Goal: Task Accomplishment & Management: Manage account settings

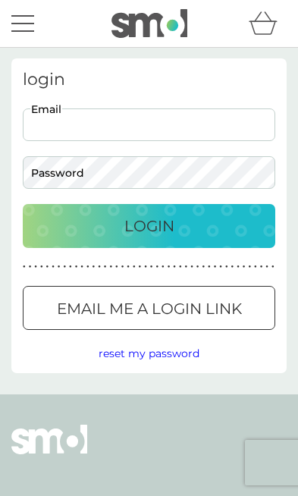
type input "[PERSON_NAME][EMAIL_ADDRESS][DOMAIN_NAME]"
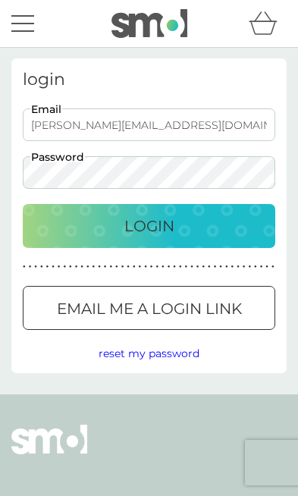
click at [149, 226] on button "Login" at bounding box center [149, 226] width 253 height 44
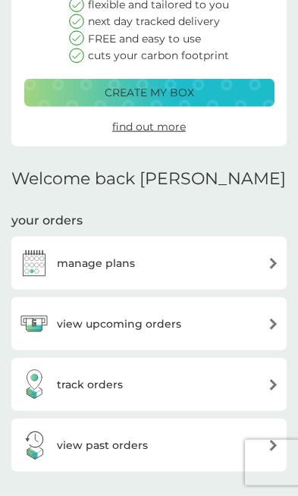
click at [250, 263] on div "manage plans" at bounding box center [149, 263] width 260 height 30
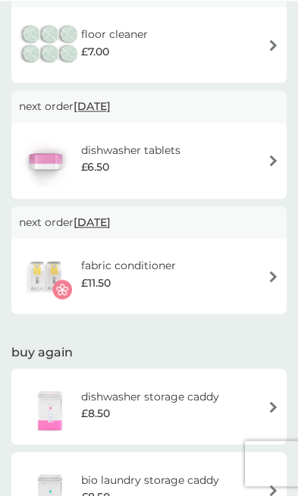
scroll to position [415, 0]
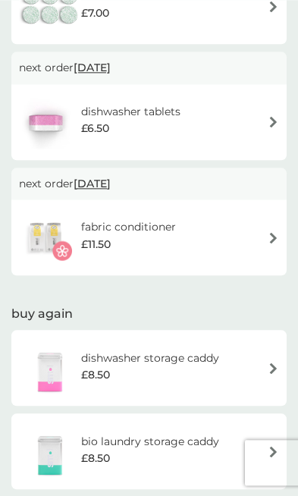
click at [260, 219] on div "fabric conditioner £11.50" at bounding box center [149, 237] width 260 height 53
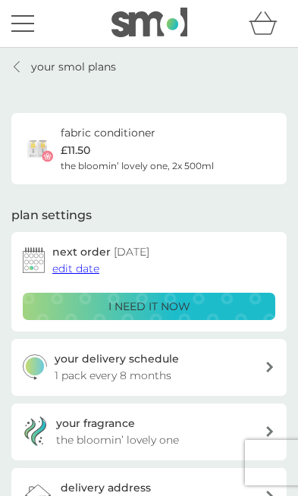
click at [241, 131] on div "fabric conditioner £11.50 the bloomin’ lovely one, 2x 500ml" at bounding box center [149, 148] width 253 height 49
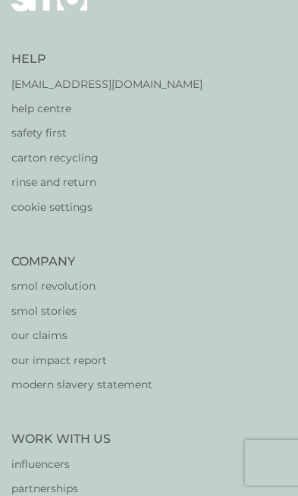
scroll to position [722, 0]
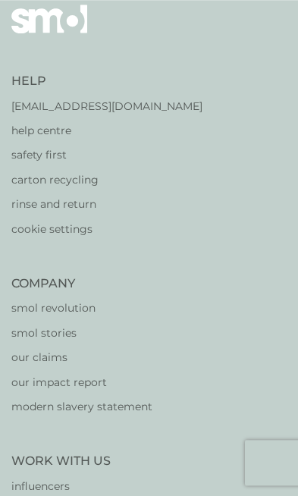
click at [134, 115] on p "[EMAIL_ADDRESS][DOMAIN_NAME]" at bounding box center [106, 106] width 191 height 17
click at [133, 115] on p "[EMAIL_ADDRESS][DOMAIN_NAME]" at bounding box center [106, 106] width 191 height 17
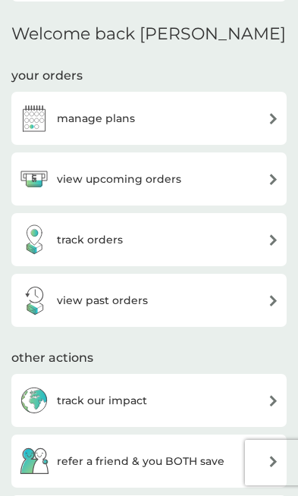
scroll to position [332, 0]
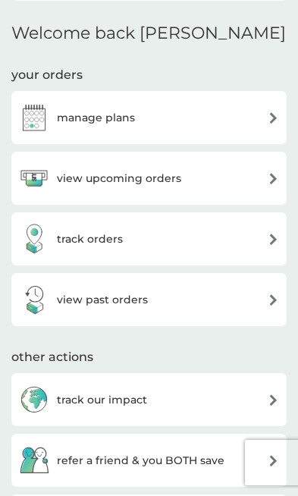
click at [256, 173] on div "view upcoming orders" at bounding box center [149, 178] width 260 height 30
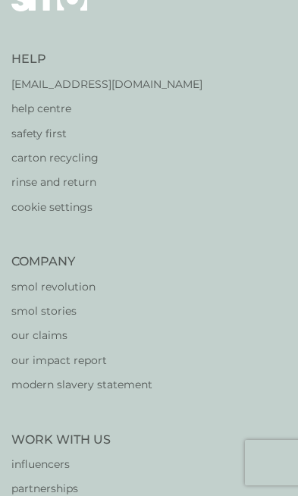
scroll to position [25, 0]
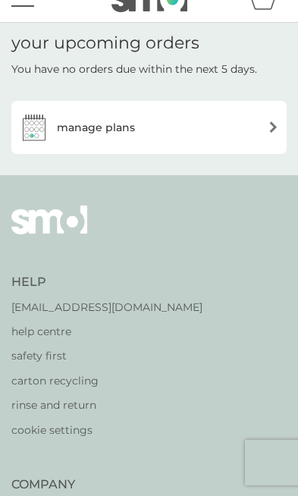
click at [270, 122] on img at bounding box center [273, 126] width 11 height 11
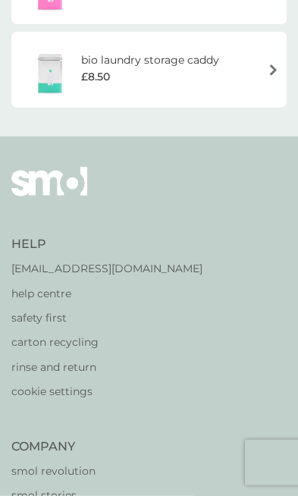
scroll to position [835, 0]
click at [126, 265] on p "[EMAIL_ADDRESS][DOMAIN_NAME]" at bounding box center [106, 268] width 191 height 17
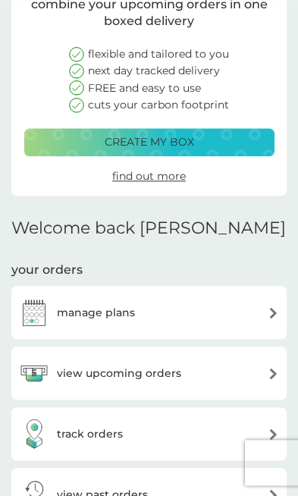
click at [229, 310] on div "manage plans" at bounding box center [149, 312] width 260 height 30
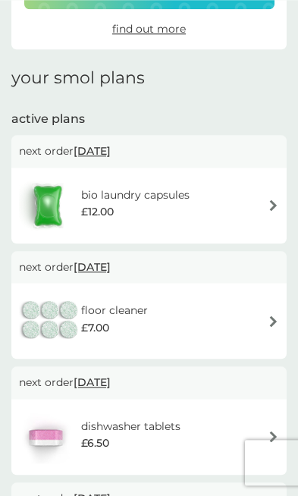
scroll to position [25, 0]
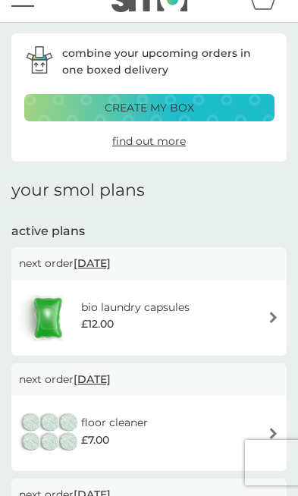
click at [252, 273] on div "next order [DATE]" at bounding box center [148, 263] width 275 height 32
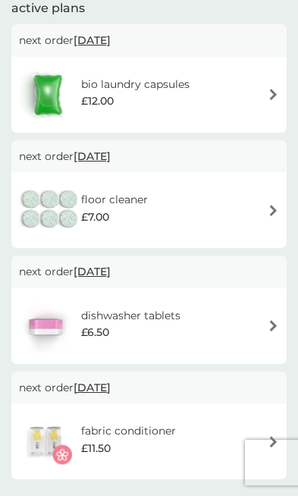
click at [276, 436] on img at bounding box center [273, 441] width 11 height 11
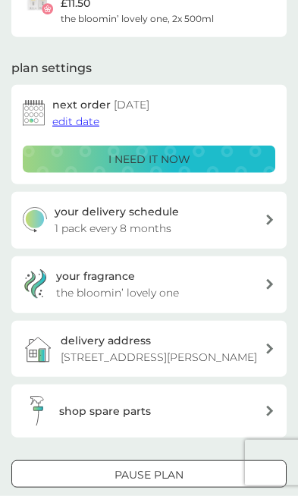
click at [167, 480] on div at bounding box center [168, 474] width 12 height 12
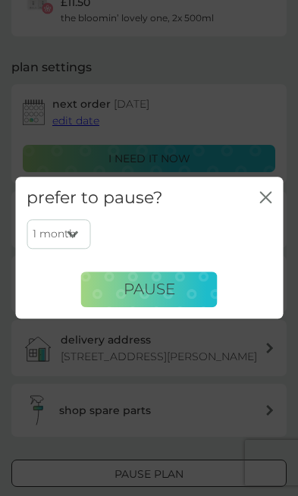
click at [78, 249] on select "1 month 2 months 3 months 4 months 5 months 6 months" at bounding box center [59, 234] width 64 height 29
click at [83, 249] on select "1 month 2 months 3 months 4 months 5 months 6 months" at bounding box center [59, 234] width 64 height 29
select select "6"
click at [187, 308] on button "Pause" at bounding box center [149, 290] width 137 height 36
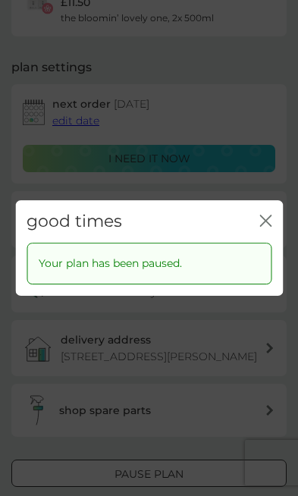
click at [266, 226] on icon "close" at bounding box center [268, 221] width 5 height 11
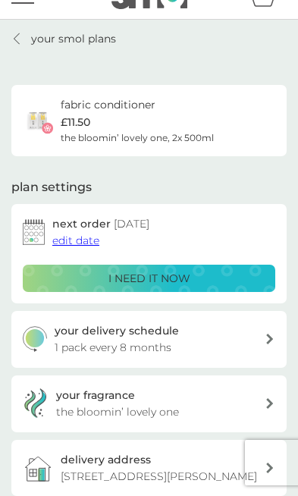
scroll to position [0, 0]
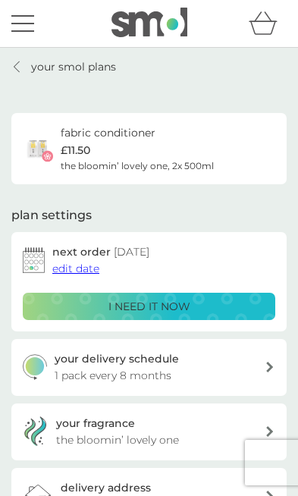
click at [38, 12] on div at bounding box center [149, 23] width 283 height 31
click at [33, 24] on div "menu" at bounding box center [22, 24] width 23 height 2
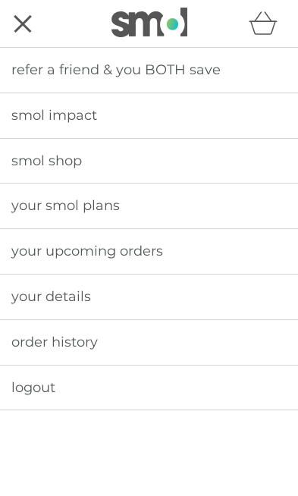
click at [225, 201] on link "your smol plans" at bounding box center [149, 206] width 298 height 45
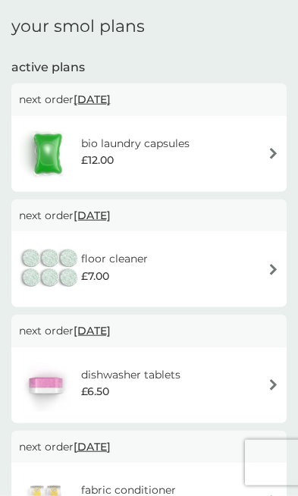
scroll to position [194, 0]
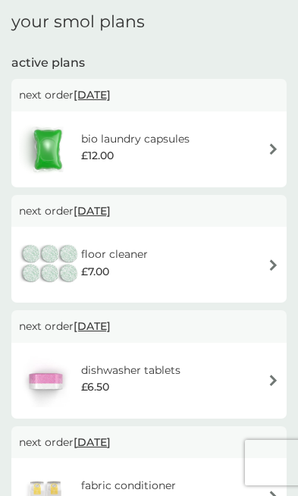
click at [238, 244] on div "floor cleaner £7.00" at bounding box center [149, 264] width 260 height 53
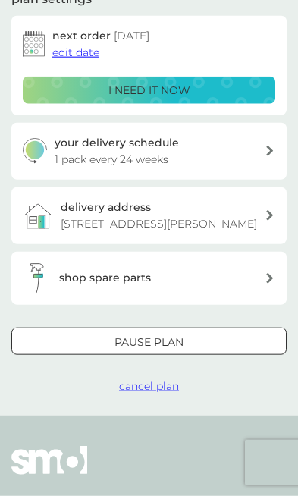
click at [168, 350] on div at bounding box center [149, 342] width 55 height 16
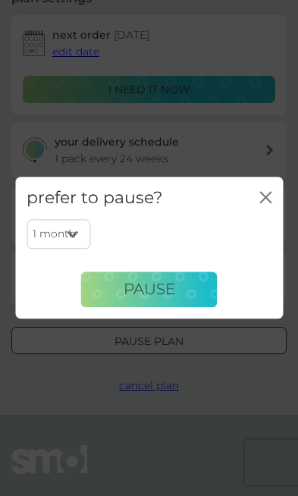
click at [189, 308] on button "Pause" at bounding box center [149, 290] width 137 height 36
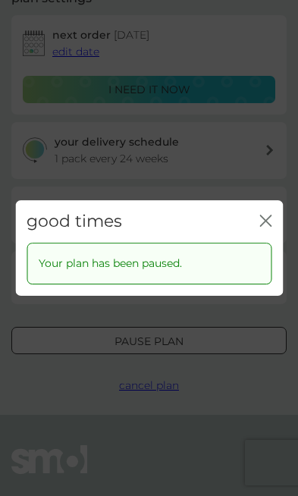
click at [265, 227] on icon "close" at bounding box center [266, 221] width 12 height 12
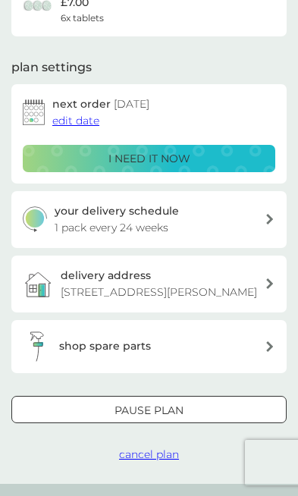
scroll to position [154, 0]
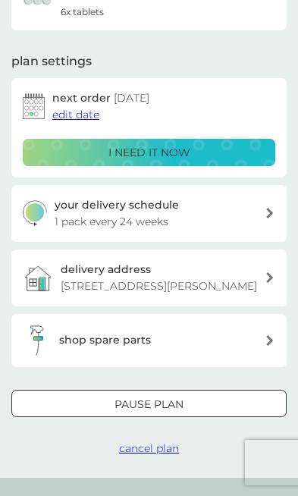
click at [176, 412] on div at bounding box center [149, 404] width 55 height 16
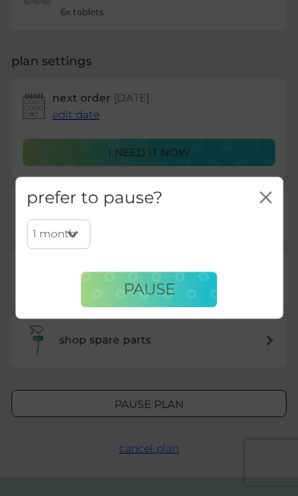
click at [81, 249] on select "1 month 2 months 3 months 4 months 5 months 6 months" at bounding box center [59, 234] width 64 height 29
select select "6"
click at [197, 308] on button "Pause" at bounding box center [149, 290] width 137 height 36
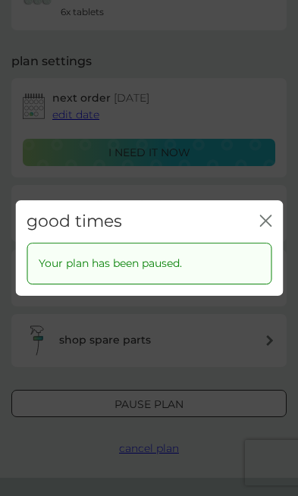
click at [256, 243] on div "good times close" at bounding box center [149, 221] width 268 height 42
click at [260, 226] on icon "close" at bounding box center [262, 221] width 5 height 11
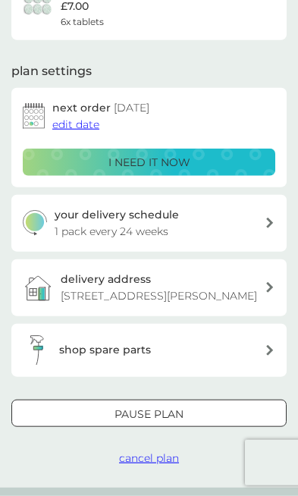
scroll to position [0, 0]
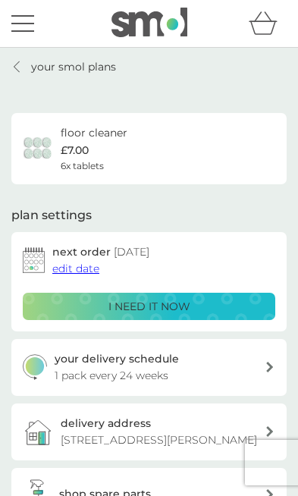
click at [27, 32] on div "menu" at bounding box center [22, 31] width 23 height 2
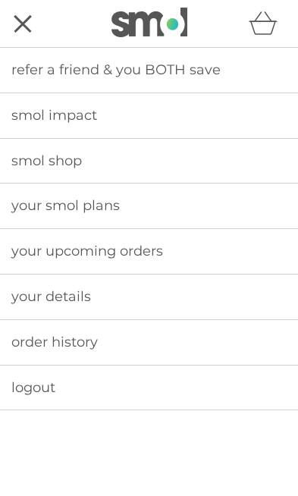
click at [195, 253] on link "your upcoming orders" at bounding box center [149, 251] width 298 height 45
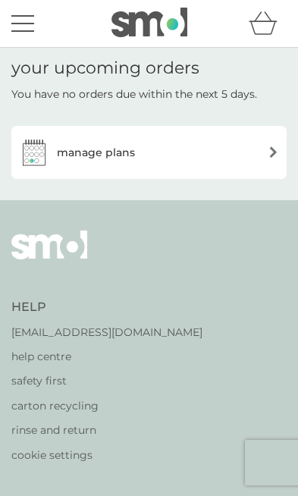
click at [24, 30] on div "menu" at bounding box center [22, 31] width 23 height 2
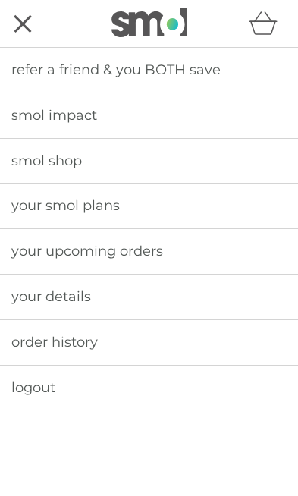
click at [152, 341] on link "order history" at bounding box center [149, 342] width 298 height 45
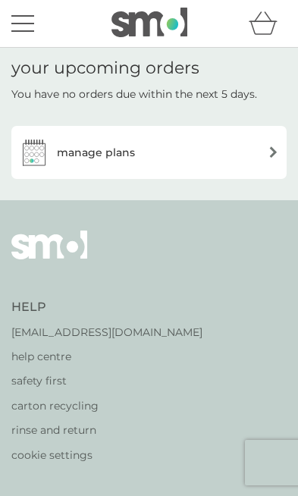
click at [243, 152] on div "manage plans" at bounding box center [149, 152] width 260 height 30
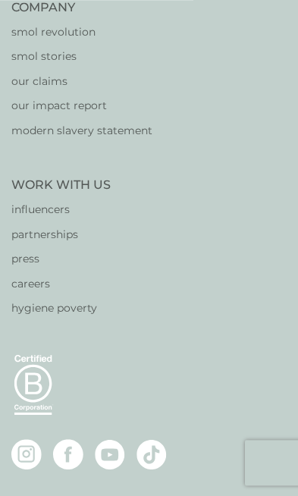
scroll to position [1276, 0]
